Goal: Entertainment & Leisure: Consume media (video, audio)

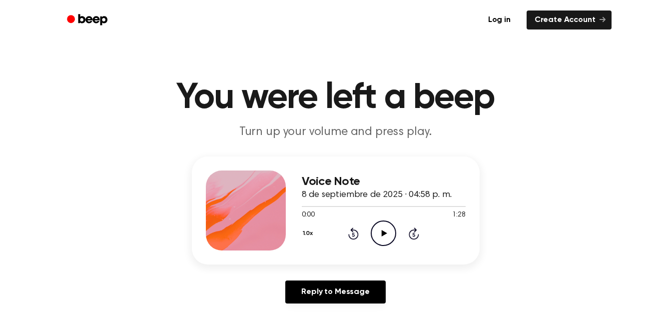
click at [393, 230] on icon "Play Audio" at bounding box center [383, 232] width 25 height 25
drag, startPoint x: 326, startPoint y: 210, endPoint x: 309, endPoint y: 211, distance: 17.1
click at [309, 211] on div "0:16 1:28 Your browser does not support the [object Object] element." at bounding box center [384, 211] width 164 height 18
drag, startPoint x: 309, startPoint y: 211, endPoint x: 324, endPoint y: 206, distance: 15.8
click at [324, 206] on div at bounding box center [384, 206] width 164 height 8
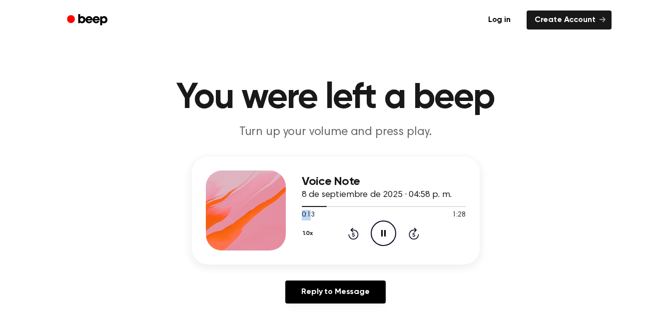
drag, startPoint x: 327, startPoint y: 207, endPoint x: 315, endPoint y: 209, distance: 12.2
click at [314, 210] on div "0:13 1:28 Your browser does not support the [object Object] element." at bounding box center [384, 211] width 164 height 18
drag, startPoint x: 315, startPoint y: 209, endPoint x: 334, endPoint y: 204, distance: 20.1
click at [334, 204] on span at bounding box center [334, 206] width 8 height 8
drag, startPoint x: 334, startPoint y: 204, endPoint x: 316, endPoint y: 204, distance: 18.5
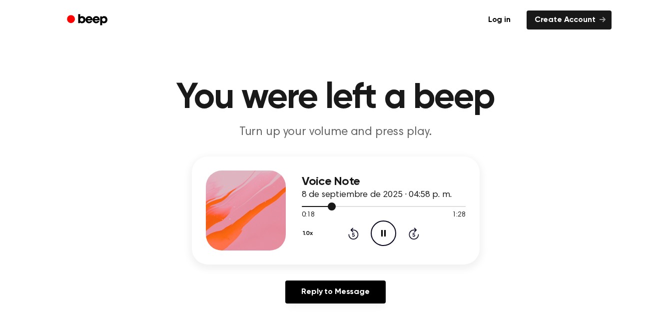
click at [304, 205] on div at bounding box center [384, 206] width 164 height 8
click at [387, 230] on icon "Play Audio" at bounding box center [383, 232] width 25 height 25
click at [380, 228] on icon "Play Audio" at bounding box center [383, 232] width 25 height 25
click at [386, 233] on icon "Play Audio" at bounding box center [383, 232] width 25 height 25
click at [388, 234] on icon "Play Audio" at bounding box center [383, 232] width 25 height 25
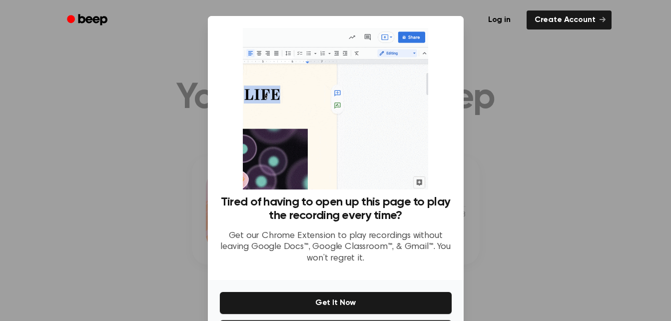
click at [465, 182] on div at bounding box center [335, 160] width 671 height 321
click at [471, 152] on div at bounding box center [335, 160] width 671 height 321
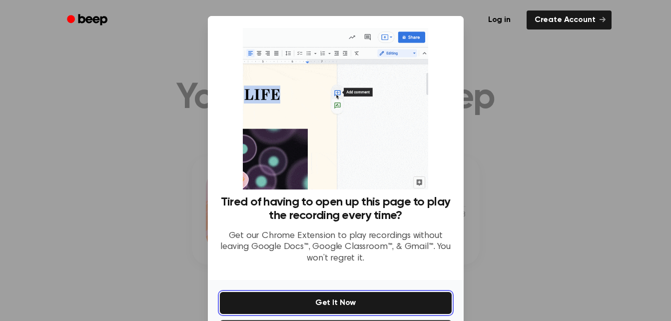
click at [362, 294] on button "Get It Now" at bounding box center [336, 303] width 232 height 22
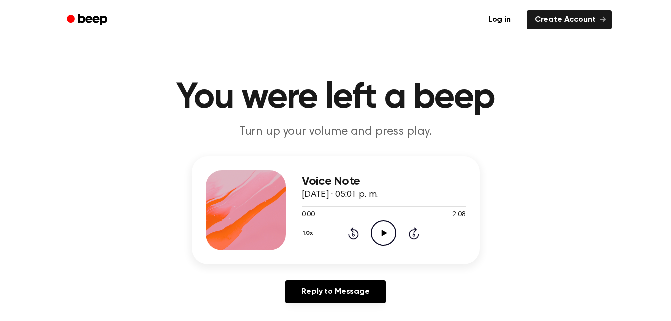
click at [387, 228] on icon "Play Audio" at bounding box center [383, 232] width 25 height 25
click at [373, 238] on icon "Pause Audio" at bounding box center [383, 232] width 25 height 25
click at [386, 234] on icon at bounding box center [384, 233] width 5 height 6
click at [391, 229] on icon "Pause Audio" at bounding box center [383, 232] width 25 height 25
